Goal: Information Seeking & Learning: Learn about a topic

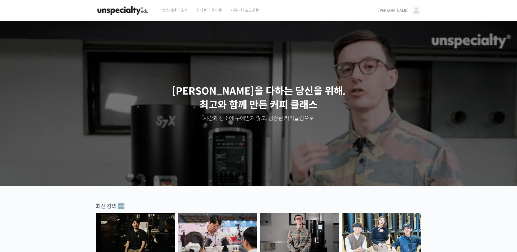
click at [407, 9] on span "[PERSON_NAME]" at bounding box center [393, 10] width 30 height 5
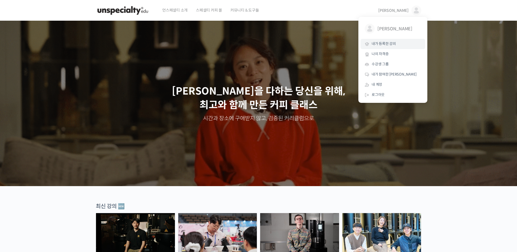
click at [392, 45] on span "내가 등록한 강의" at bounding box center [384, 43] width 24 height 5
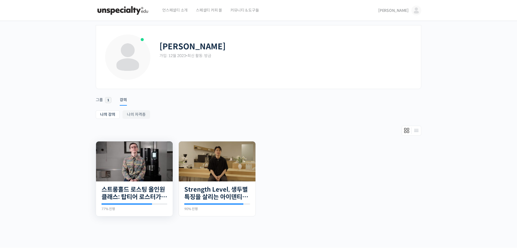
click at [134, 160] on img at bounding box center [134, 162] width 77 height 40
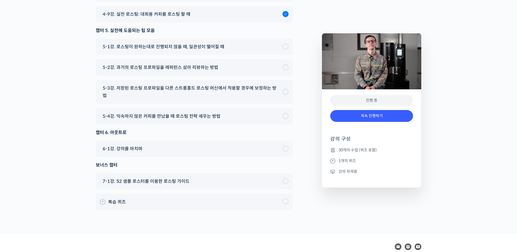
scroll to position [3139, 0]
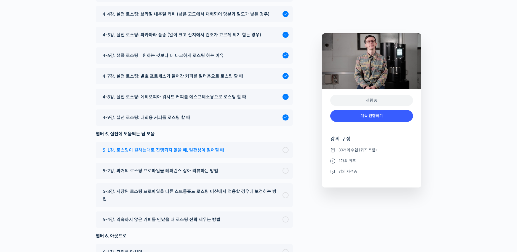
click at [208, 158] on div "5-1강. 로스팅이 원하는대로 진행되지 않을 때, 일관성이 떨어질 때" at bounding box center [194, 150] width 197 height 16
click at [207, 154] on span "5-1강. 로스팅이 원하는대로 진행되지 않을 때, 일관성이 떨어질 때" at bounding box center [164, 150] width 122 height 7
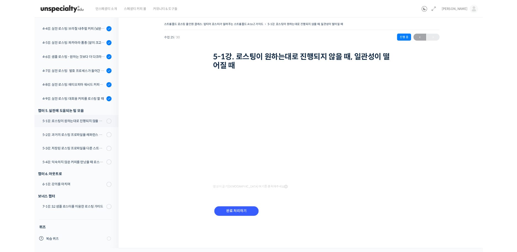
scroll to position [412, 0]
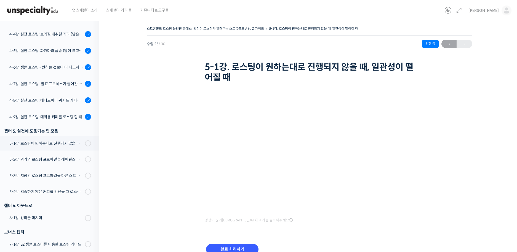
drag, startPoint x: 411, startPoint y: 237, endPoint x: 392, endPoint y: 226, distance: 21.6
click at [390, 228] on div "영상이 끊기신다면 여기를 클릭해주세요 완료 처리하기" at bounding box center [310, 177] width 210 height 185
drag, startPoint x: 445, startPoint y: 114, endPoint x: 436, endPoint y: 119, distance: 10.3
click at [443, 115] on div "스트롱홀드 로스팅 올인원 클래스: 탑티어 로스터가 알려주는 스트롱홀드 A to Z 가이드 5-1강. 로스팅이 원하는대로 진행되지 않을 때, 일…" at bounding box center [309, 147] width 365 height 245
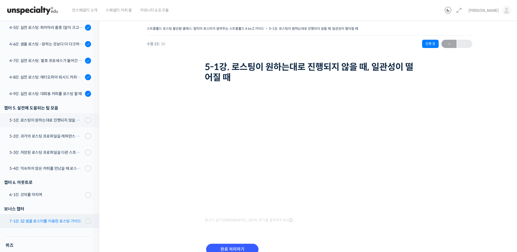
scroll to position [458, 0]
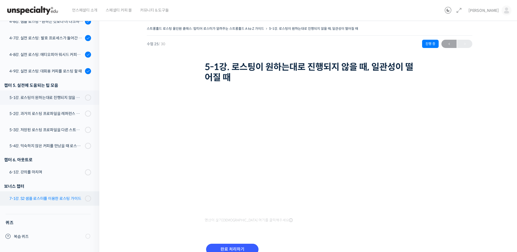
click at [55, 201] on div "7-1강. S2 샘플 로스터를 이용한 로스팅 가이드" at bounding box center [46, 199] width 74 height 6
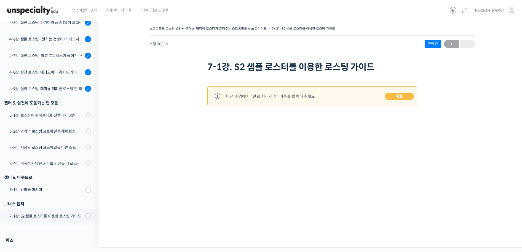
scroll to position [423, 0]
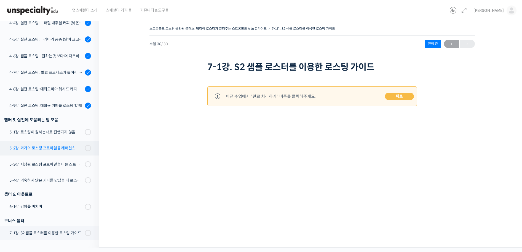
click at [70, 146] on div "5-2강. 과거의 로스팅 프로파일을 레퍼런스 삼아 리뷰하는 방법" at bounding box center [46, 148] width 74 height 6
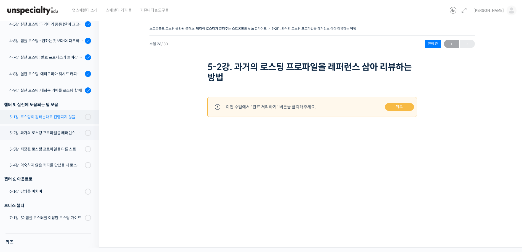
scroll to position [423, 0]
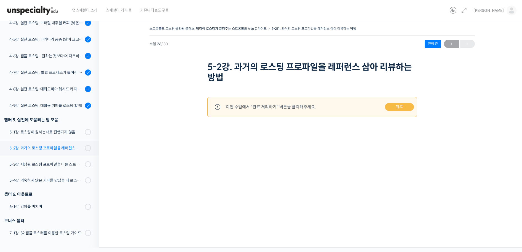
click at [56, 148] on div "5-2강. 과거의 로스팅 프로파일을 레퍼런스 삼아 리뷰하는 방법" at bounding box center [46, 148] width 74 height 6
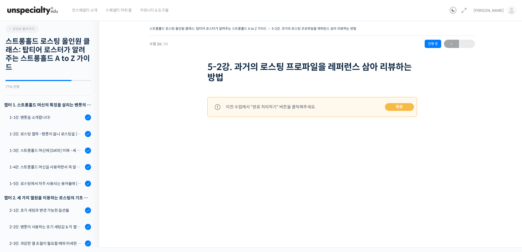
scroll to position [458, 0]
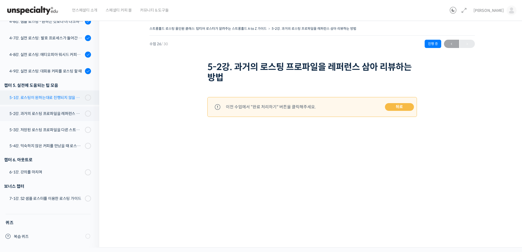
click at [65, 96] on div "5-1강. 로스팅이 원하는대로 진행되지 않을 때, 일관성이 떨어질 때" at bounding box center [46, 98] width 74 height 6
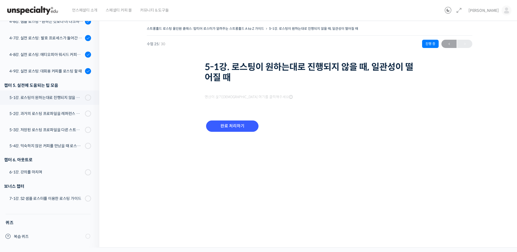
scroll to position [458, 0]
click at [48, 11] on img at bounding box center [33, 10] width 54 height 17
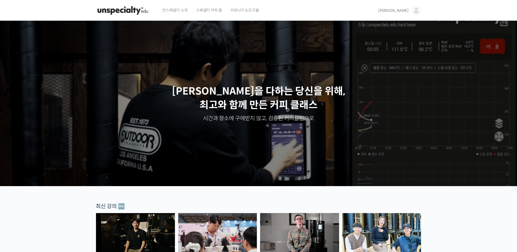
click at [310, 238] on img at bounding box center [299, 233] width 79 height 41
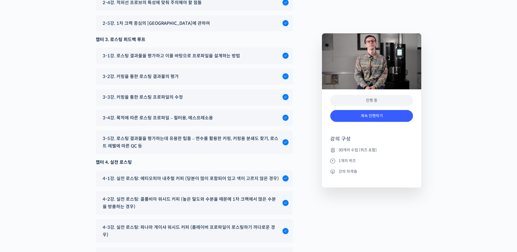
scroll to position [3104, 0]
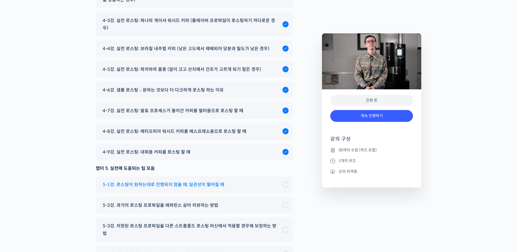
click at [188, 188] on span "5-1강. 로스팅이 원하는대로 진행되지 않을 때, 일관성이 떨어질 때" at bounding box center [164, 184] width 122 height 7
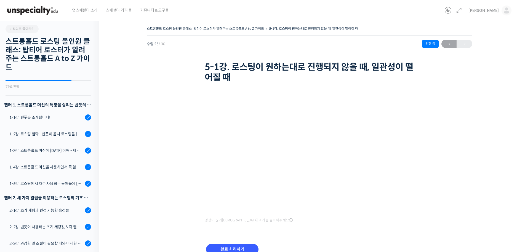
scroll to position [458, 0]
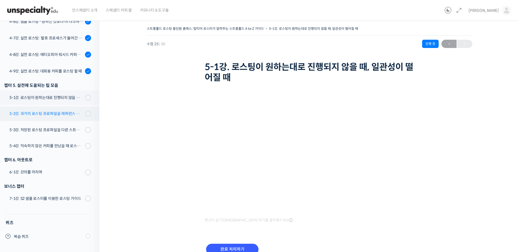
click at [69, 111] on div "5-2강. 과거의 로스팅 프로파일을 레퍼런스 삼아 리뷰하는 방법" at bounding box center [46, 114] width 74 height 6
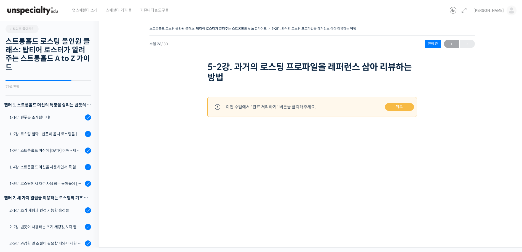
scroll to position [458, 0]
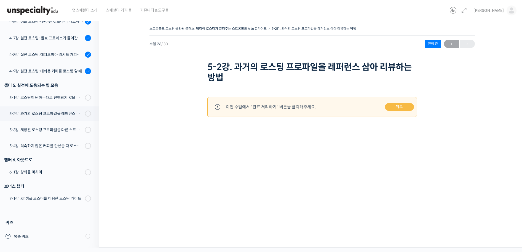
click at [393, 107] on link "뒤로" at bounding box center [399, 107] width 29 height 8
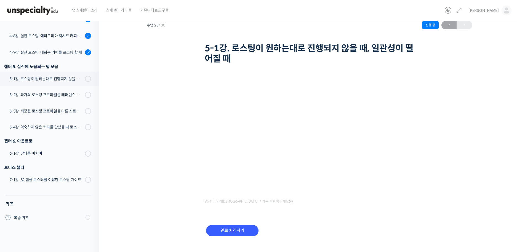
scroll to position [29, 0]
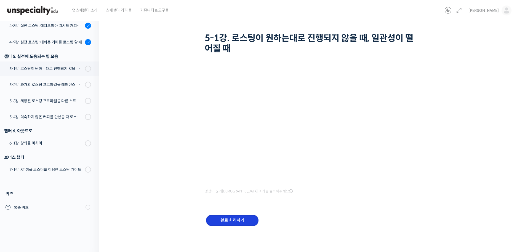
click at [239, 218] on input "완료 처리하기" at bounding box center [232, 220] width 52 height 11
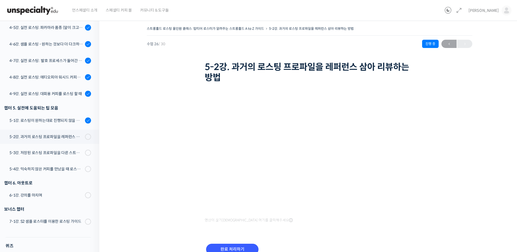
scroll to position [447, 0]
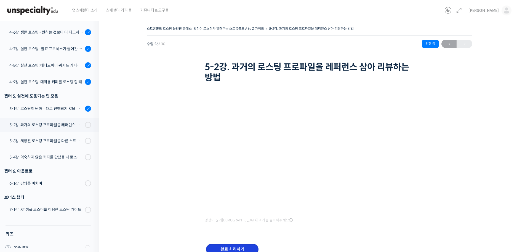
click at [226, 247] on input "완료 처리하기" at bounding box center [232, 249] width 52 height 11
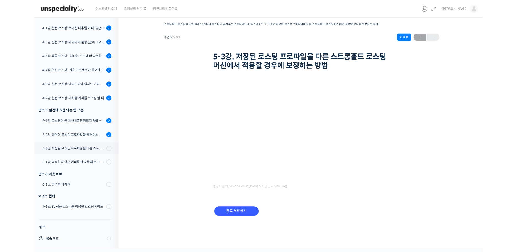
scroll to position [413, 0]
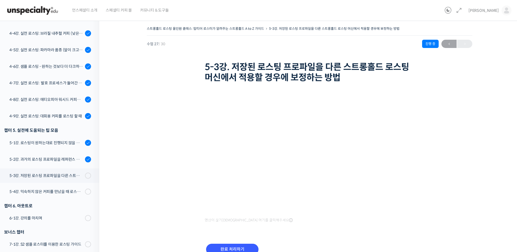
click at [463, 179] on div "스트롱홀드 로스팅 올인원 클래스: 탑티어 로스터가 알려주는 스트롱홀드 A to Z 가이드 5-3강. 저장된 로스팅 프로파일을 다른 스트롱홀드 …" at bounding box center [309, 147] width 365 height 245
click at [239, 250] on input "완료 처리하기" at bounding box center [232, 249] width 52 height 11
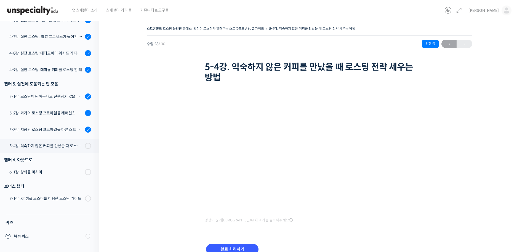
scroll to position [413, 0]
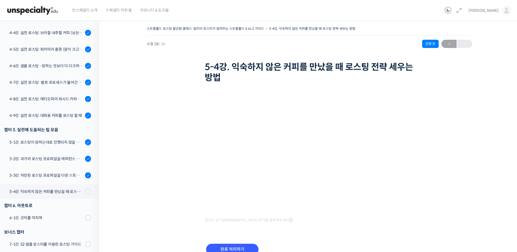
drag, startPoint x: 116, startPoint y: 67, endPoint x: 182, endPoint y: 43, distance: 70.6
click at [121, 68] on div "스트롱홀드 로스팅 올인원 클래스: 탑티어 로스터가 알려주는 스트롱홀드 A to Z 가이드 5-4강. 익숙하지 않은 커피를 만났을 때 로스팅 전…" at bounding box center [309, 149] width 421 height 265
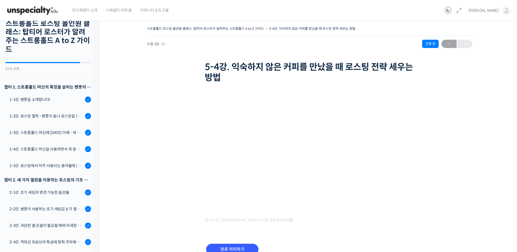
scroll to position [34, 0]
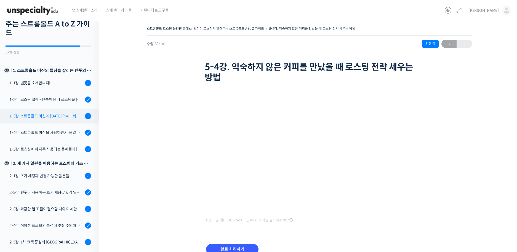
click at [63, 116] on div "1-3강. 스트롱홀드 머신에 [DATE] 이해 - 세 가지 열원이 만들어내는 변화" at bounding box center [46, 116] width 74 height 6
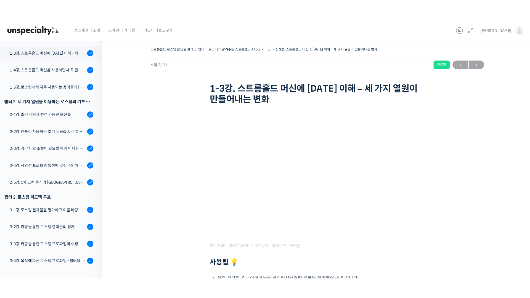
scroll to position [122, 0]
